Goal: Information Seeking & Learning: Learn about a topic

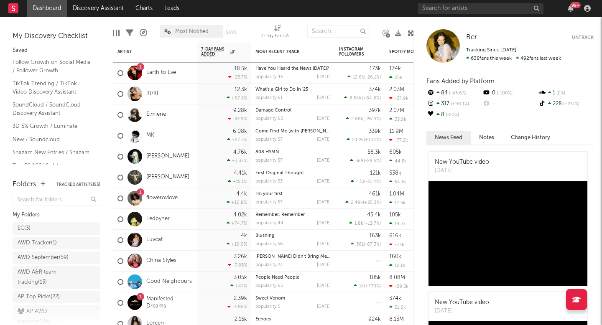
click at [443, 3] on div "99 +" at bounding box center [506, 8] width 176 height 17
click at [443, 8] on input "text" at bounding box center [480, 8] width 125 height 10
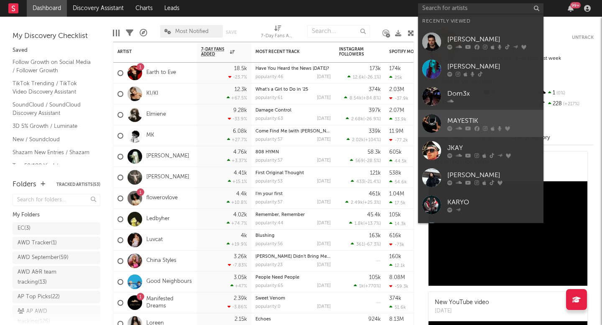
click at [428, 111] on link "MAYESTIK" at bounding box center [480, 123] width 125 height 27
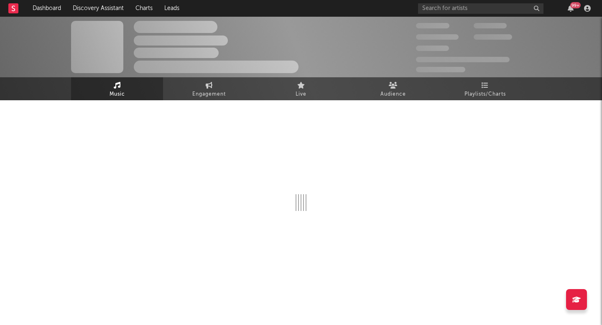
select select "6m"
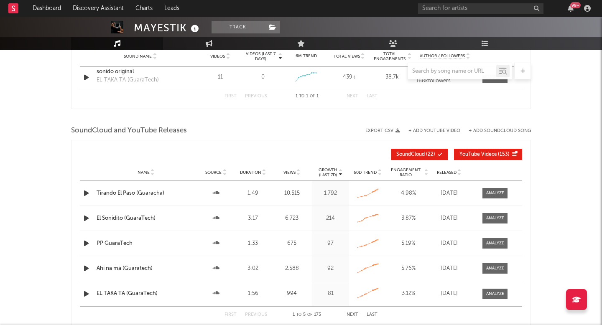
scroll to position [554, 0]
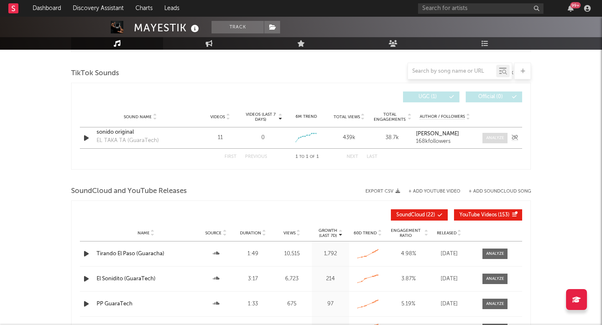
click at [488, 135] on div at bounding box center [495, 138] width 18 height 6
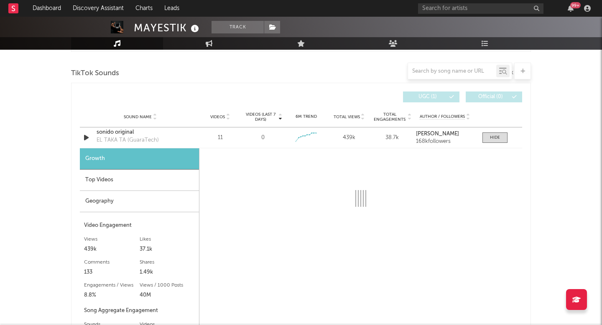
select select "1w"
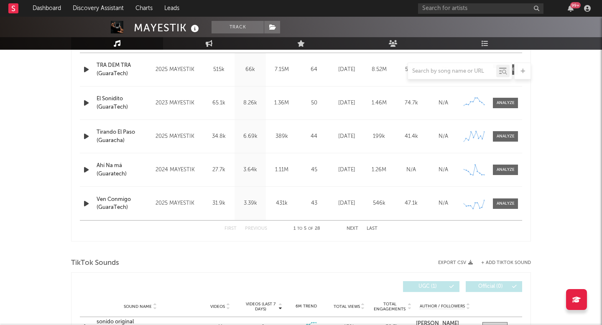
scroll to position [0, 0]
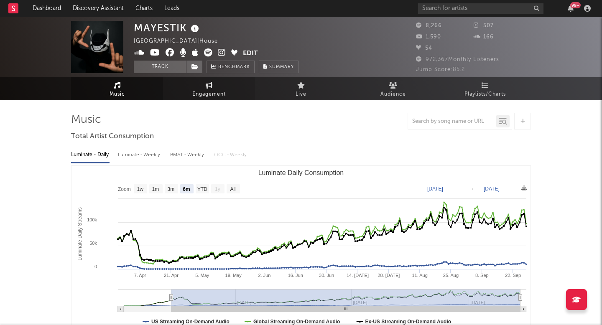
click at [208, 89] on link "Engagement" at bounding box center [209, 88] width 92 height 23
select select "1w"
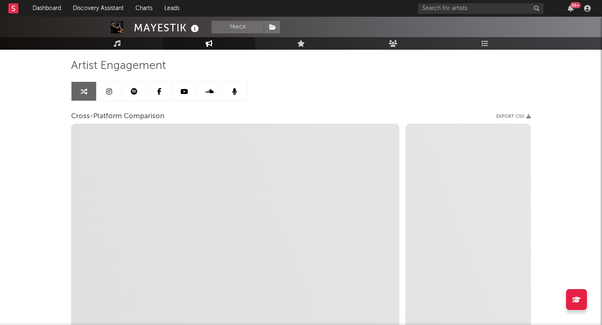
scroll to position [53, 0]
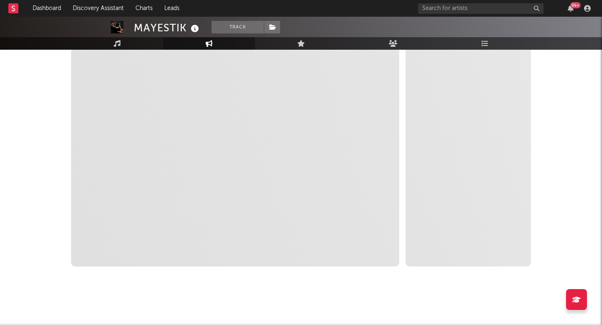
select select "1m"
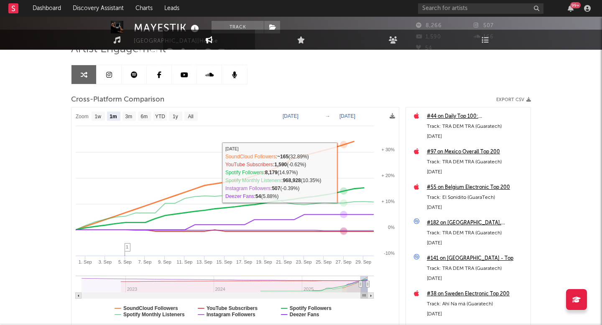
scroll to position [0, 0]
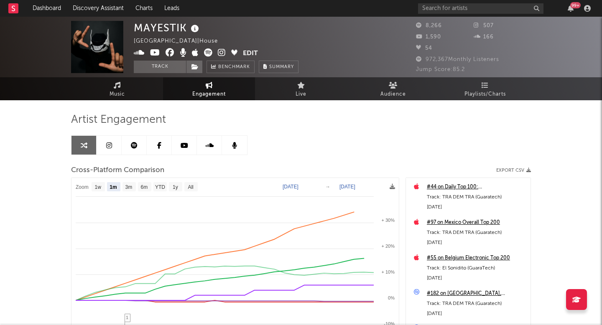
click at [110, 147] on icon at bounding box center [109, 145] width 6 height 7
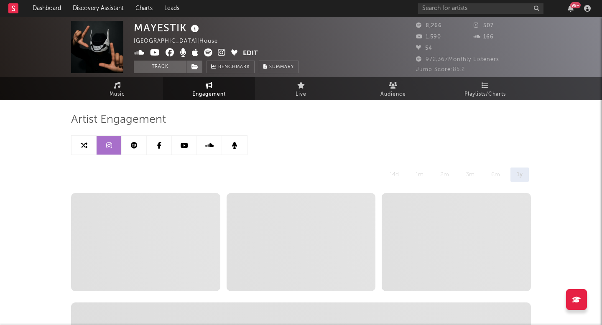
select select "6m"
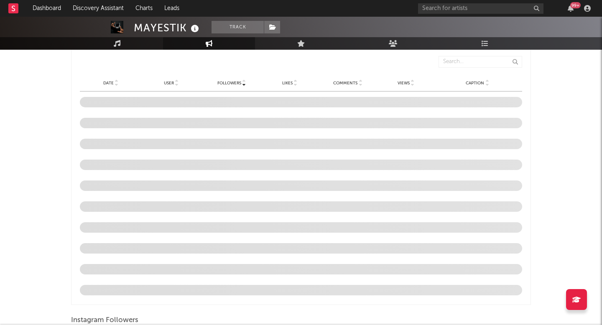
scroll to position [433, 0]
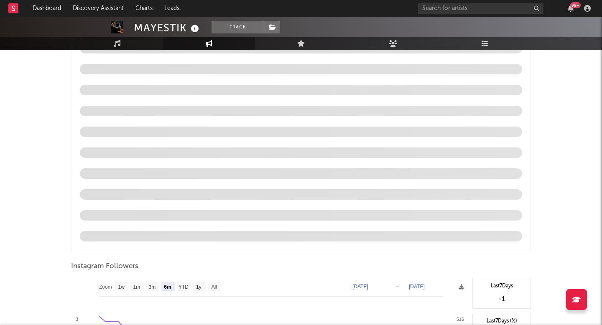
click at [577, 161] on div "MAYESTIK Track [GEOGRAPHIC_DATA] | House Edit Track Benchmark Summary 8,266 507…" at bounding box center [301, 44] width 602 height 920
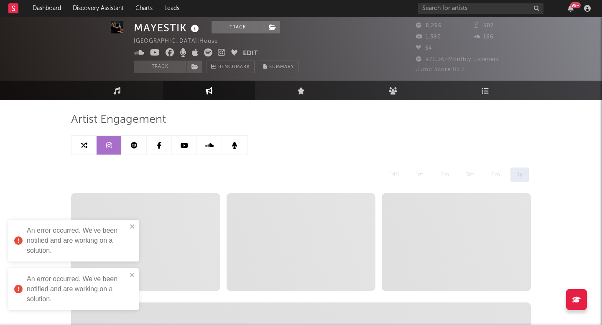
scroll to position [18, 0]
